Goal: Information Seeking & Learning: Learn about a topic

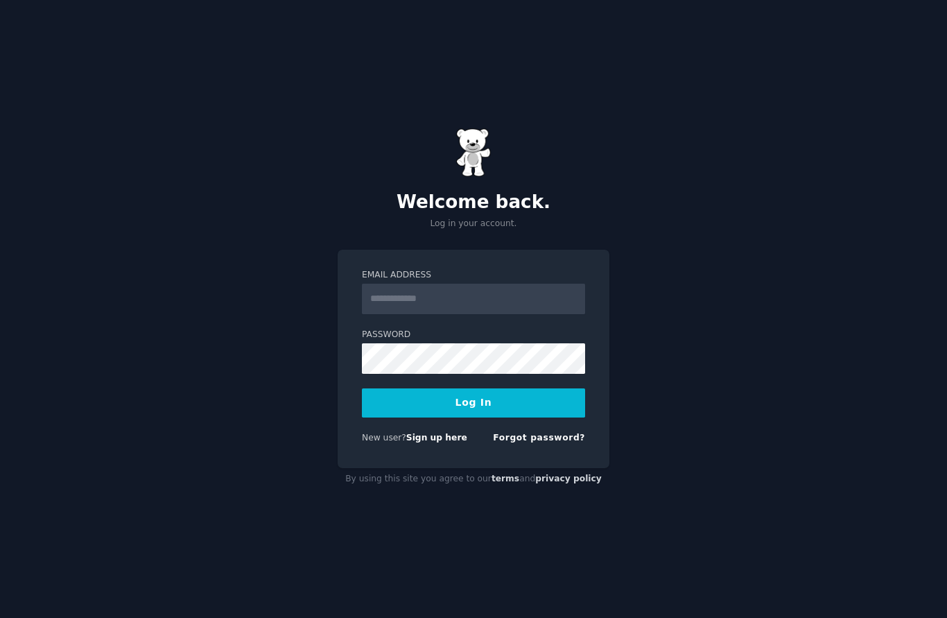
scroll to position [146, 0]
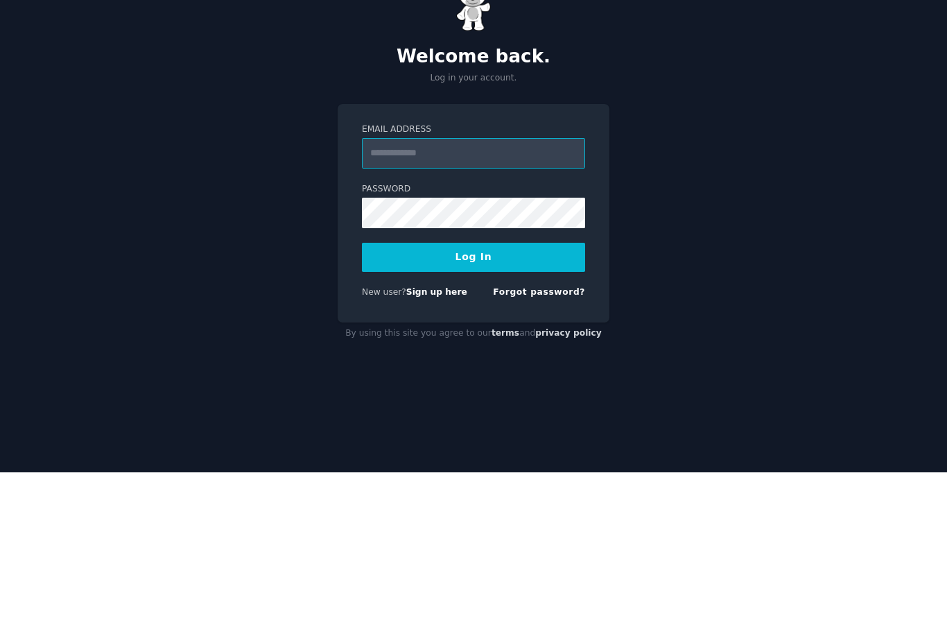
type input "**********"
click at [474, 388] on button "Log In" at bounding box center [473, 402] width 223 height 29
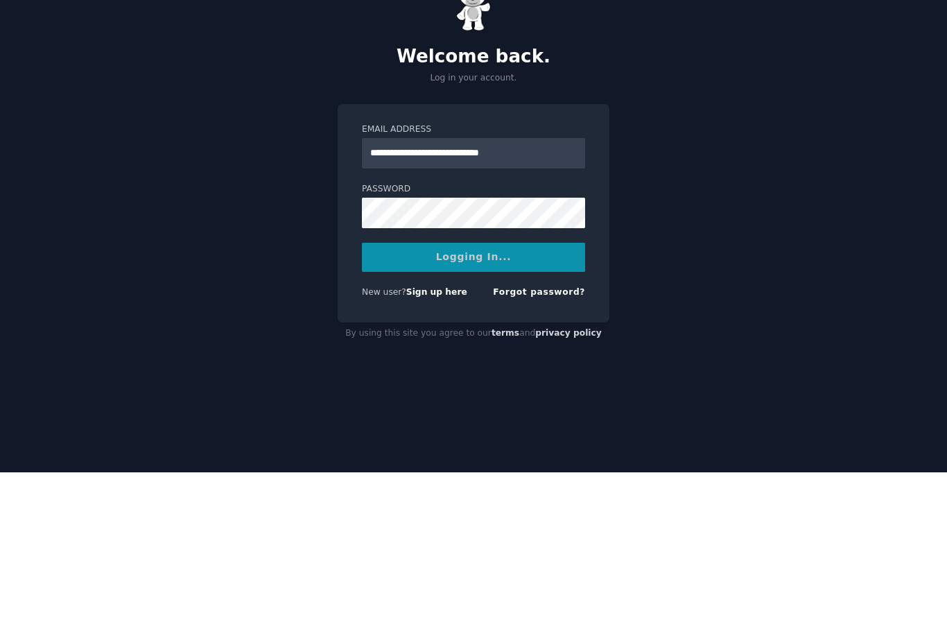
scroll to position [62, 0]
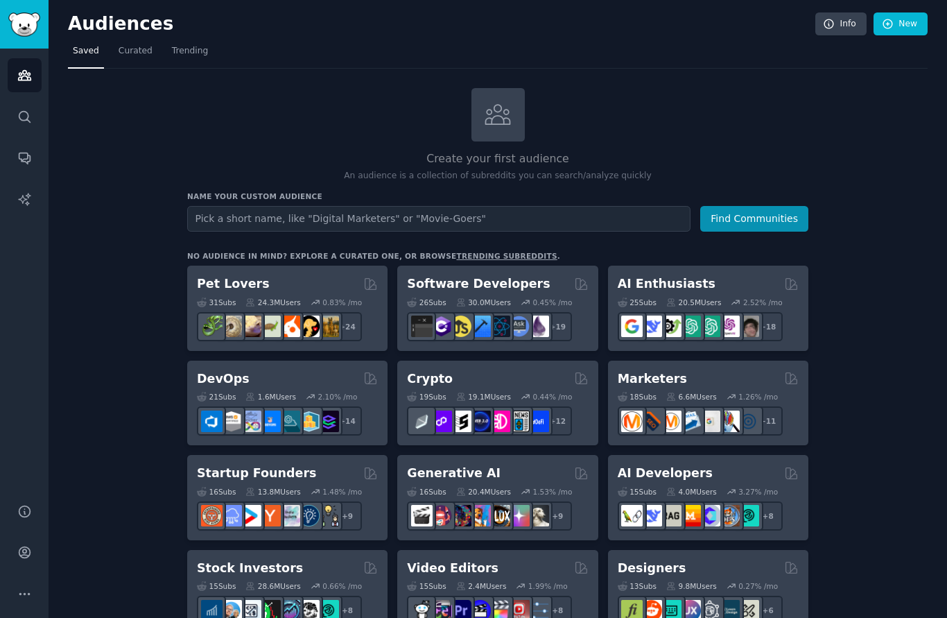
click at [670, 282] on h2 "AI Enthusiasts" at bounding box center [667, 283] width 98 height 17
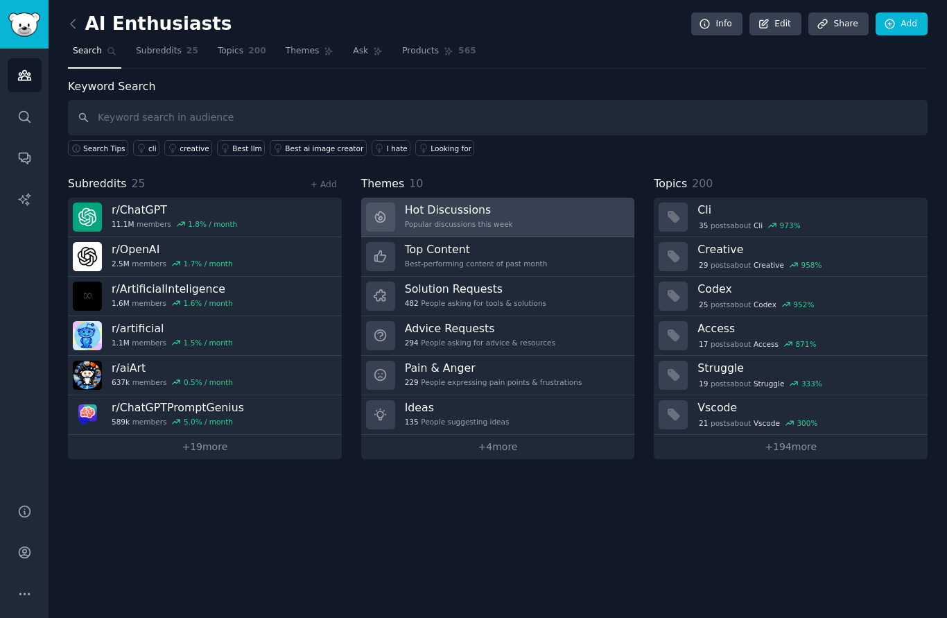
drag, startPoint x: 670, startPoint y: 282, endPoint x: 439, endPoint y: 214, distance: 240.7
click at [439, 214] on h3 "Hot Discussions" at bounding box center [459, 210] width 108 height 15
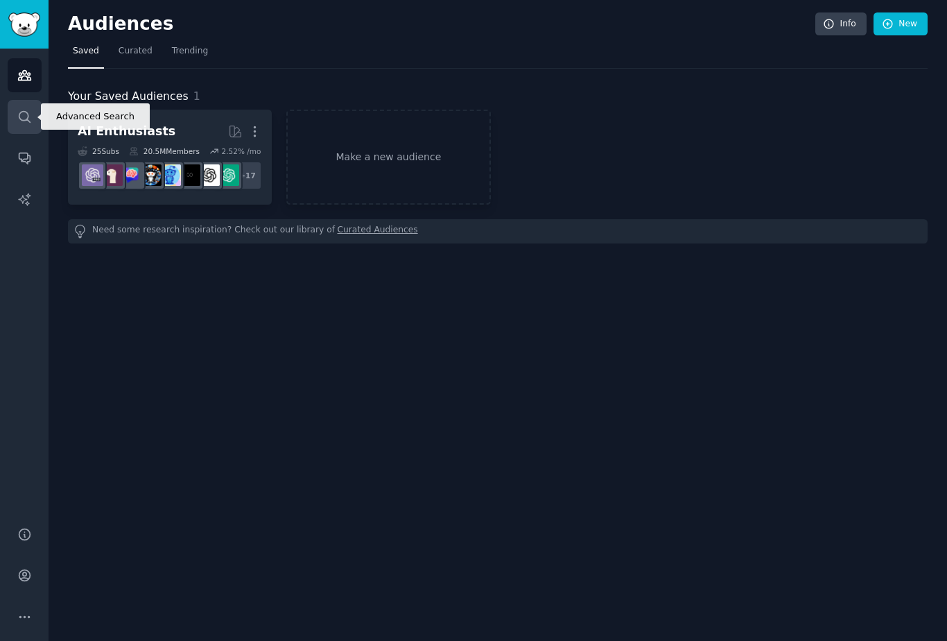
click at [24, 115] on icon "Sidebar" at bounding box center [24, 117] width 15 height 15
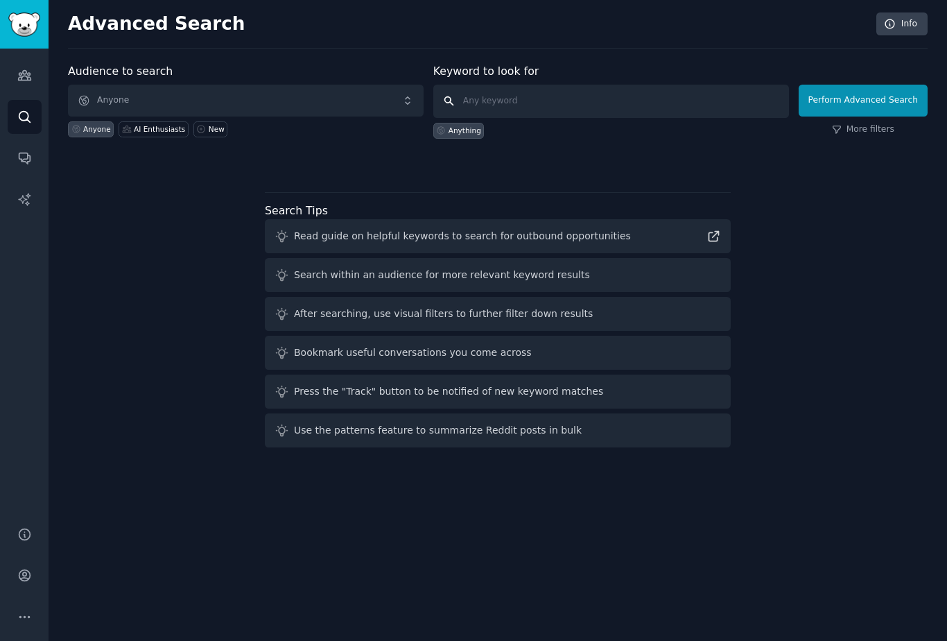
click at [590, 110] on input "text" at bounding box center [611, 101] width 356 height 33
type input "Boring businesses"
click at [887, 103] on button "Perform Advanced Search" at bounding box center [863, 101] width 129 height 32
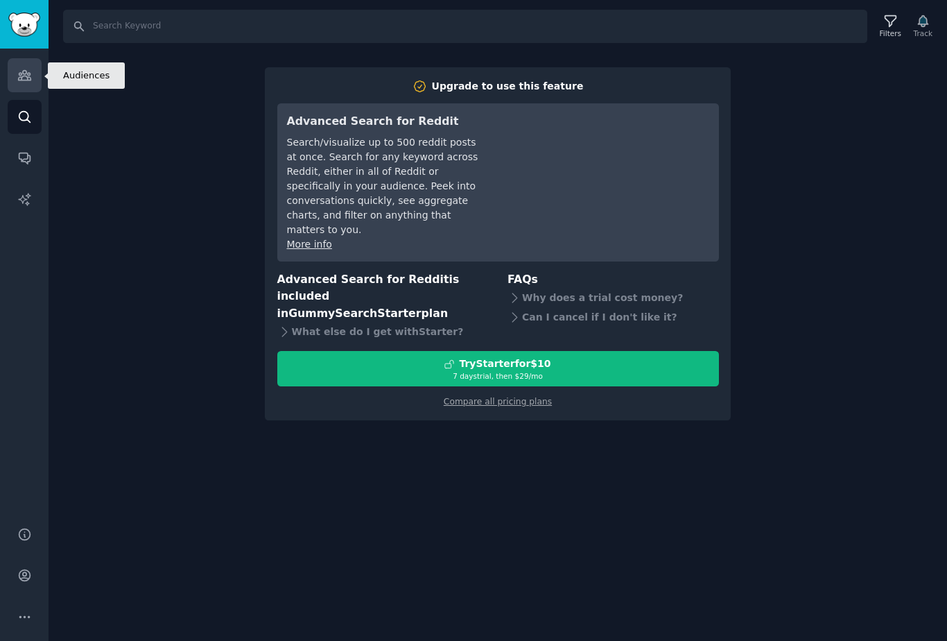
click at [34, 78] on link "Audiences" at bounding box center [25, 75] width 34 height 34
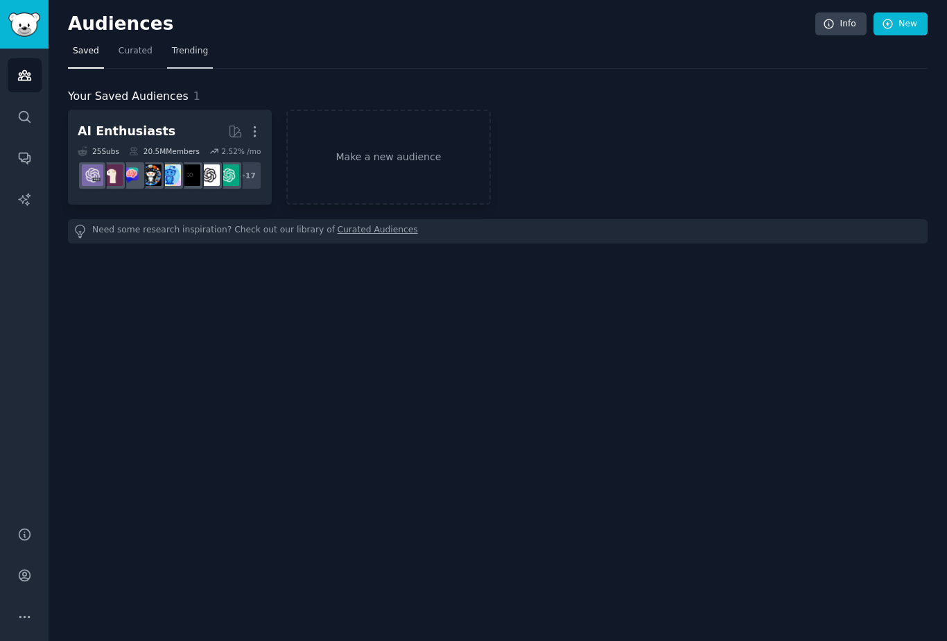
click at [194, 55] on span "Trending" at bounding box center [190, 51] width 36 height 12
